Goal: Answer question/provide support: Answer question/provide support

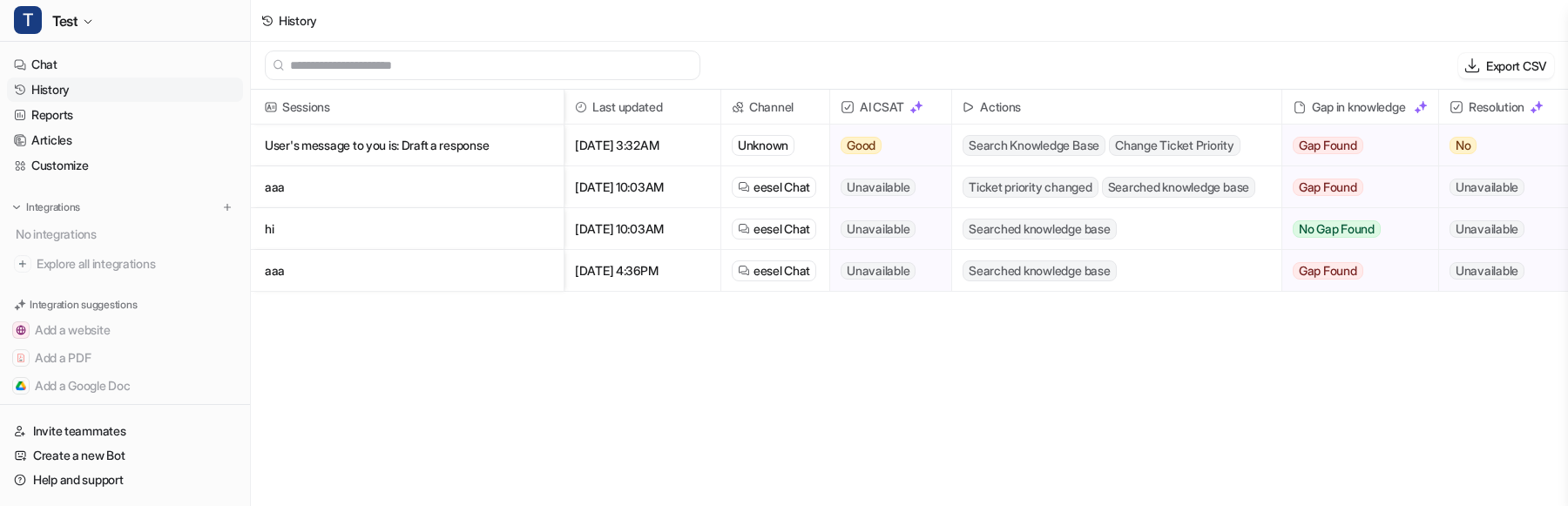
click at [486, 146] on p "User's message to you is: Draft a response" at bounding box center [407, 146] width 284 height 42
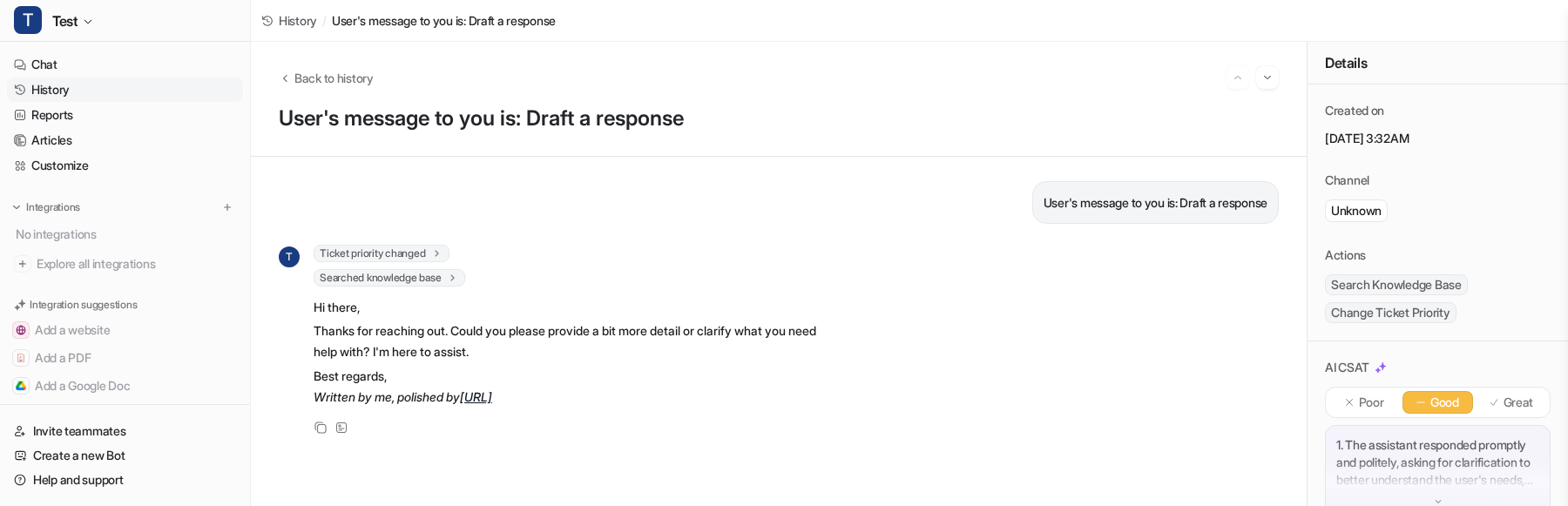
click at [435, 256] on span "Ticket priority changed" at bounding box center [381, 253] width 136 height 17
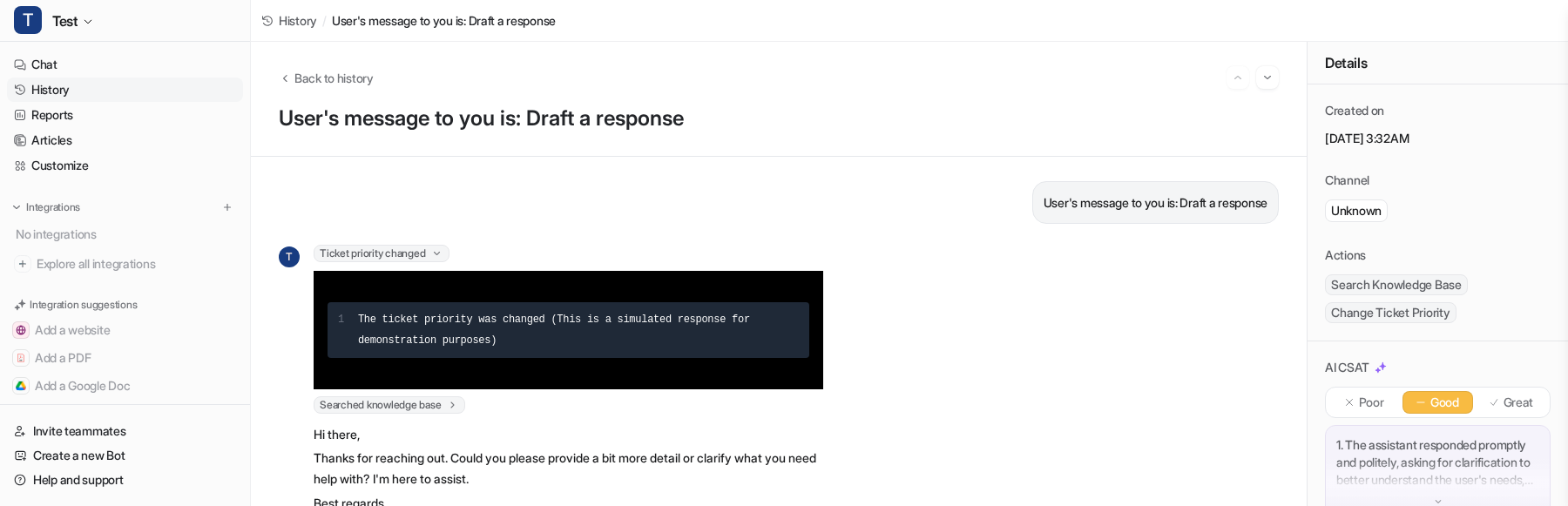
click at [435, 256] on span "Ticket priority changed" at bounding box center [381, 253] width 136 height 17
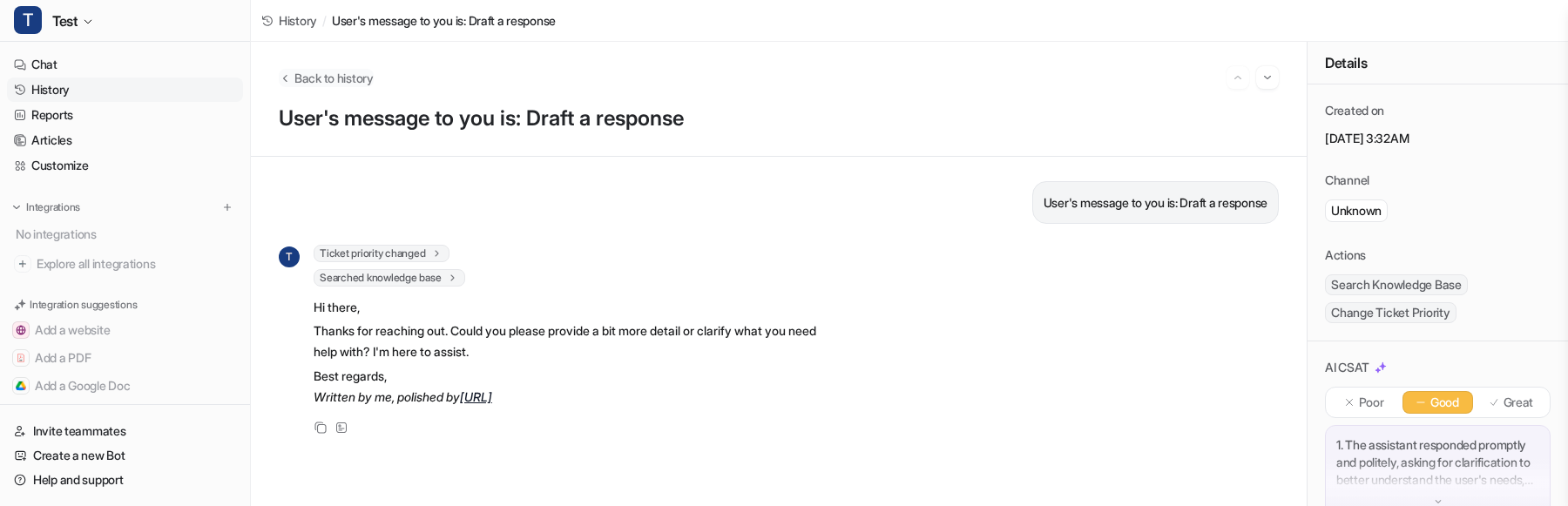
click at [340, 69] on span "Back to history" at bounding box center [334, 77] width 79 height 18
